Goal: Communication & Community: Answer question/provide support

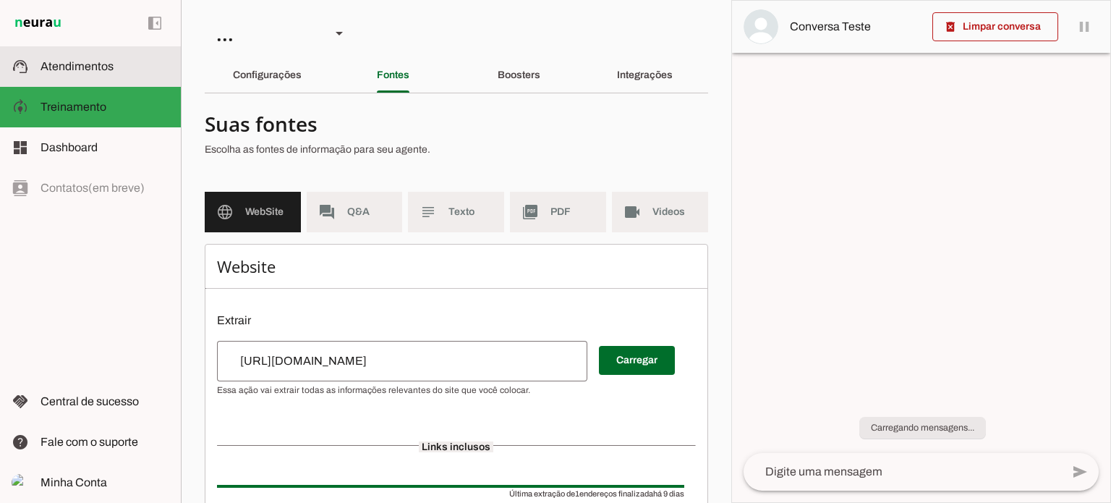
click at [72, 62] on span "Atendimentos" at bounding box center [77, 66] width 73 height 12
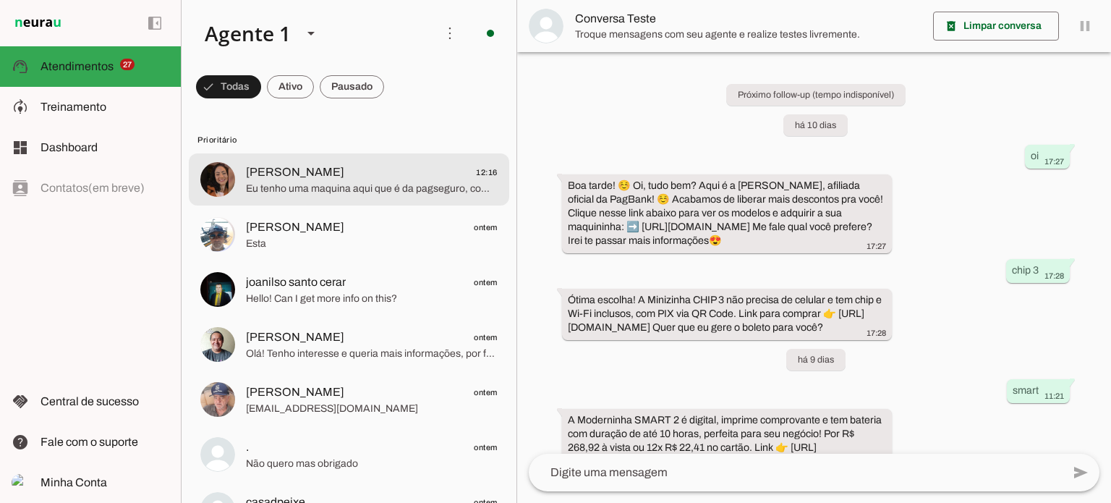
click at [356, 177] on span "[PERSON_NAME] 12:16" at bounding box center [372, 173] width 252 height 18
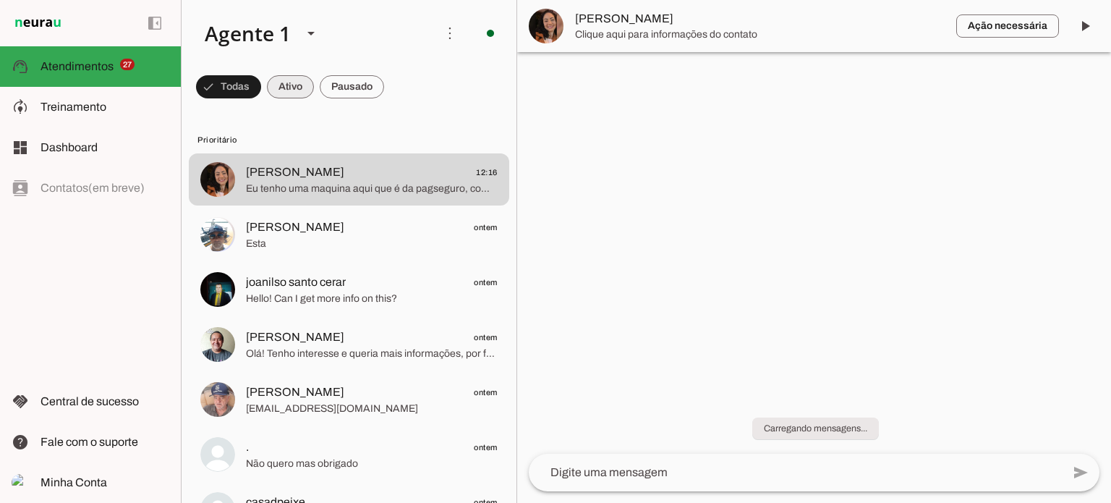
click at [261, 79] on span at bounding box center [228, 86] width 65 height 35
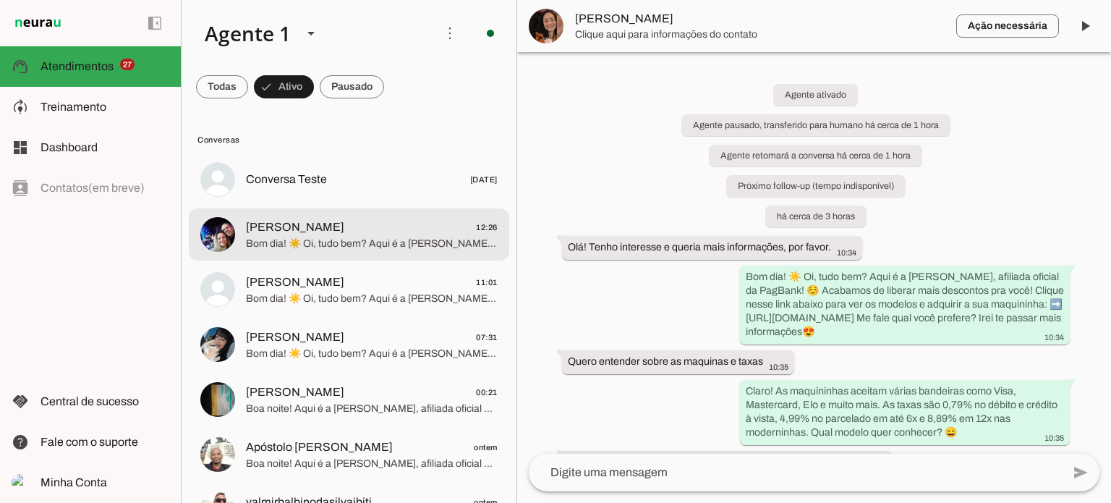
click at [381, 234] on span "[PERSON_NAME] 12:26" at bounding box center [372, 227] width 252 height 18
